Goal: Task Accomplishment & Management: Use online tool/utility

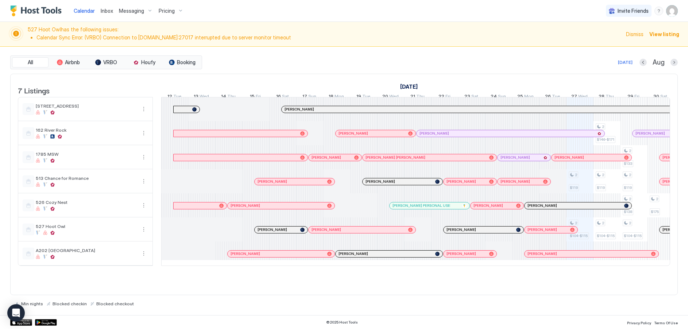
scroll to position [0, 405]
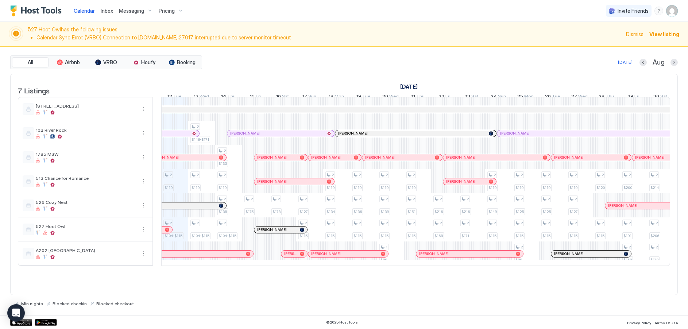
click at [635, 32] on span "Dismiss" at bounding box center [635, 34] width 18 height 8
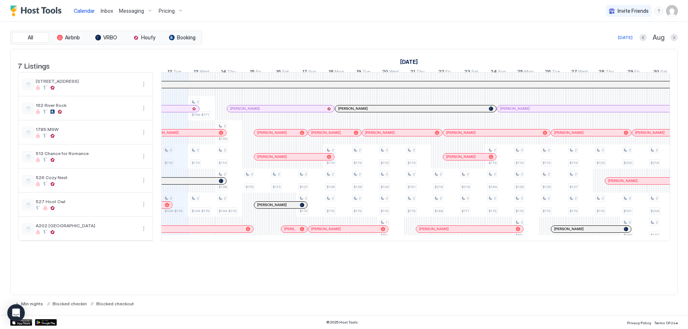
click at [166, 8] on span "Pricing" at bounding box center [167, 11] width 16 height 7
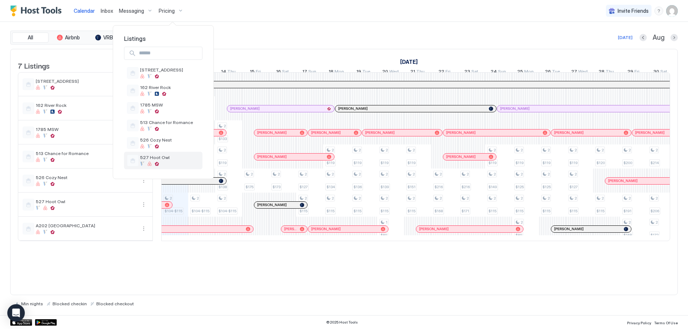
click at [143, 159] on span "527 Hoot Owl" at bounding box center [155, 157] width 30 height 5
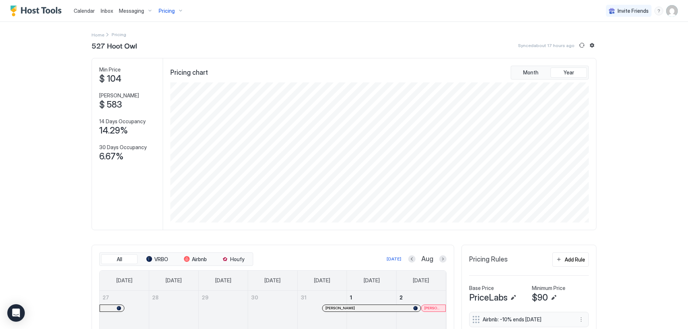
scroll to position [109, 0]
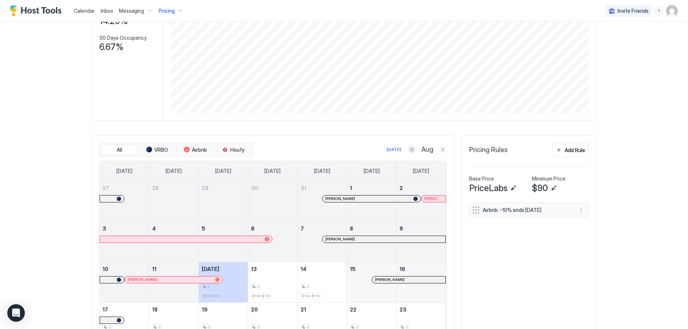
click at [439, 147] on button "Next month" at bounding box center [442, 149] width 7 height 7
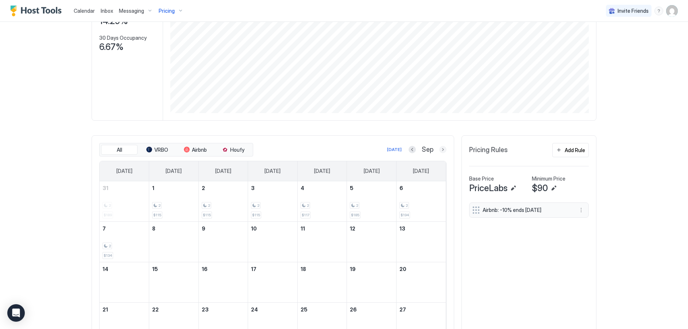
click at [439, 147] on button "Next month" at bounding box center [442, 149] width 7 height 7
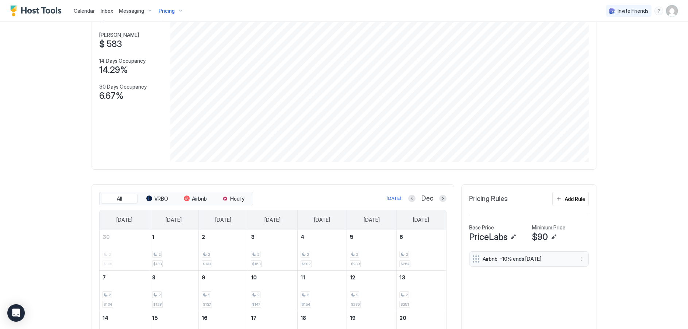
scroll to position [47, 0]
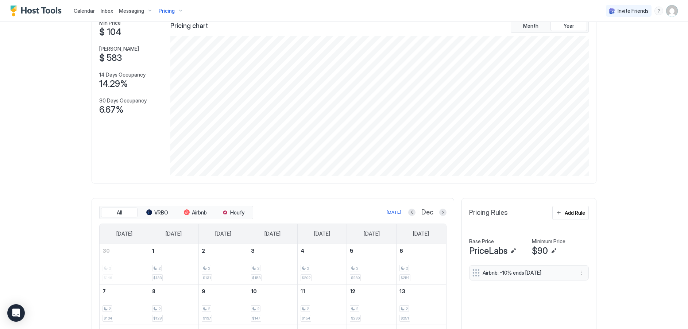
click at [81, 10] on span "Calendar" at bounding box center [84, 11] width 21 height 6
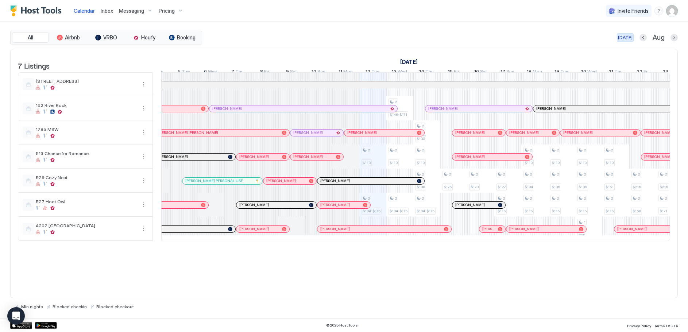
click at [629, 36] on div "[DATE]" at bounding box center [625, 37] width 15 height 7
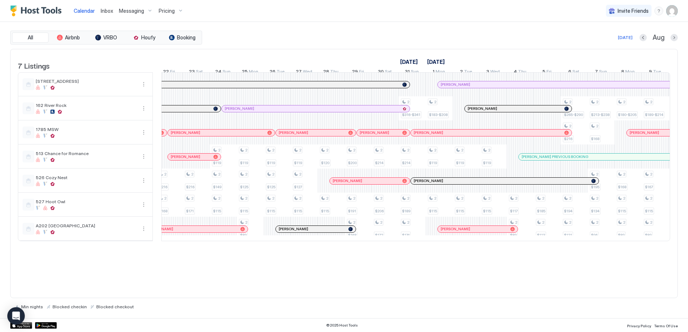
scroll to position [0, 784]
